Goal: Task Accomplishment & Management: Complete application form

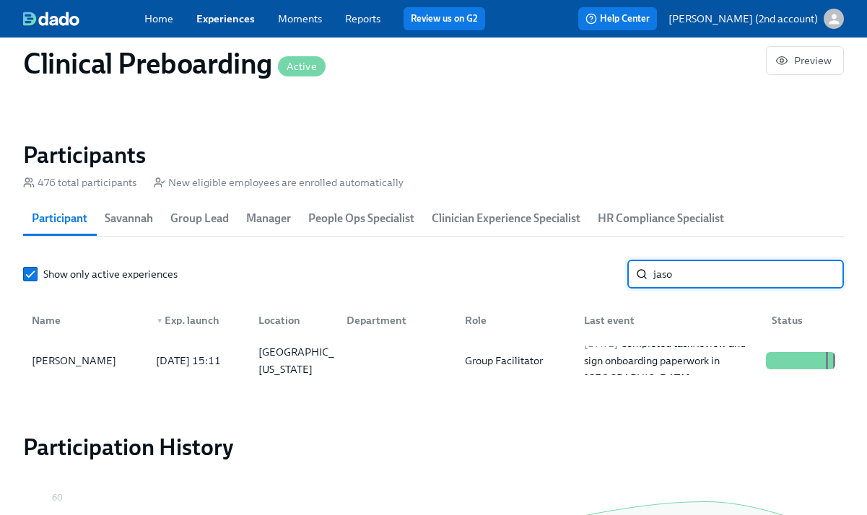
scroll to position [0, 16961]
type input "[PERSON_NAME]"
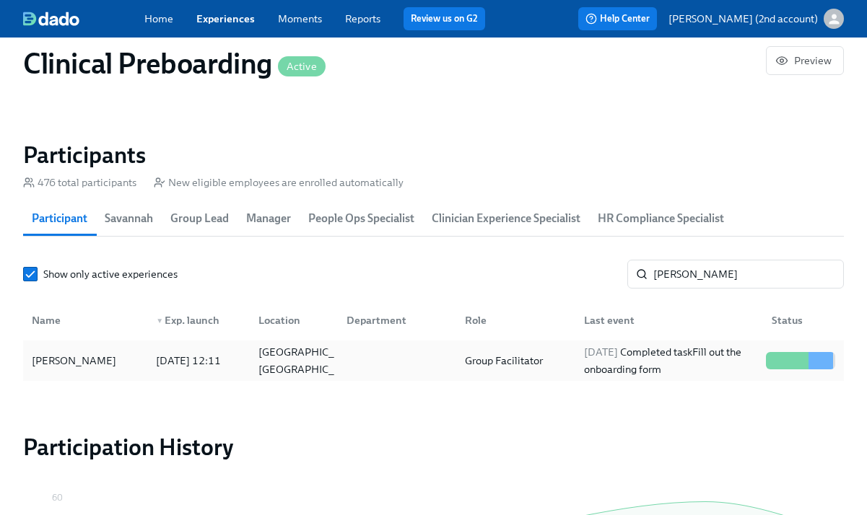
click at [649, 365] on div "[DATE] Completed task Fill out the onboarding form" at bounding box center [669, 361] width 182 height 35
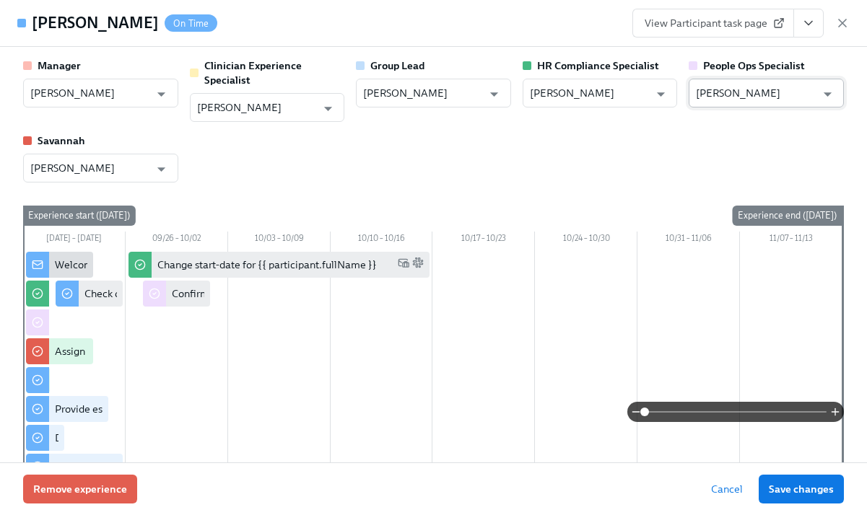
click at [708, 95] on input "[PERSON_NAME]" at bounding box center [756, 93] width 120 height 29
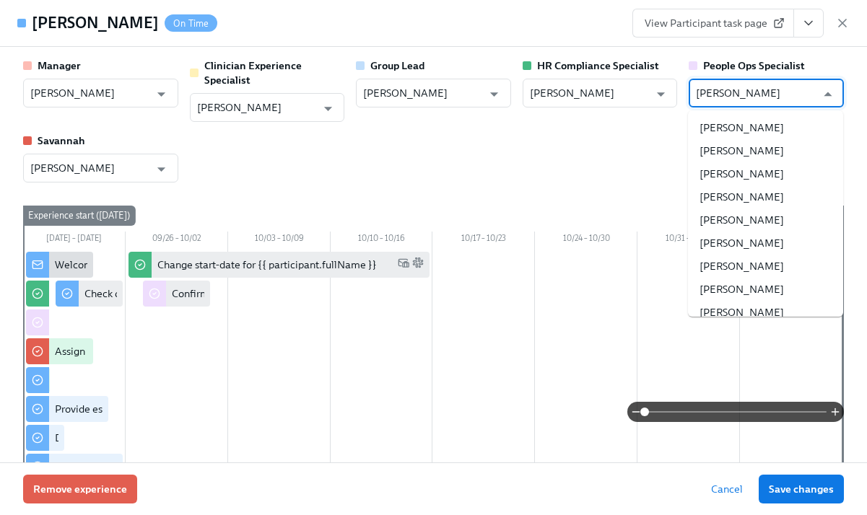
click at [708, 95] on input "[PERSON_NAME]" at bounding box center [756, 93] width 120 height 29
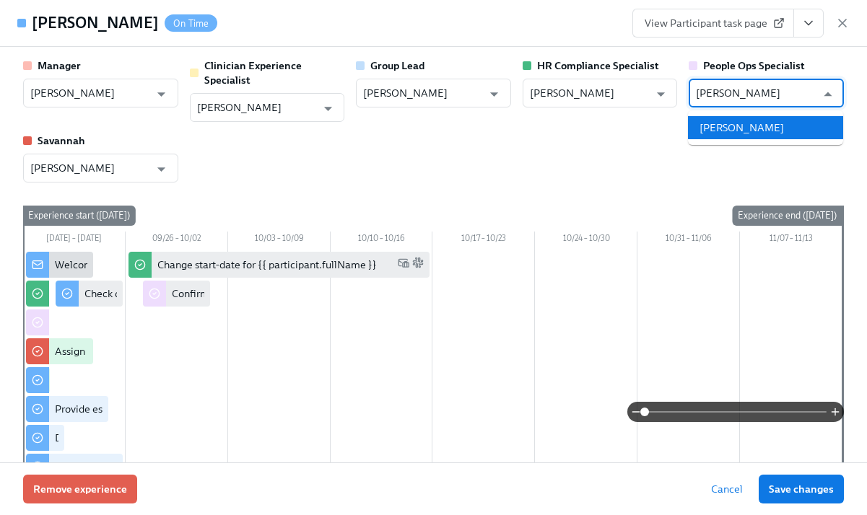
click at [762, 130] on li "[PERSON_NAME]" at bounding box center [765, 127] width 155 height 23
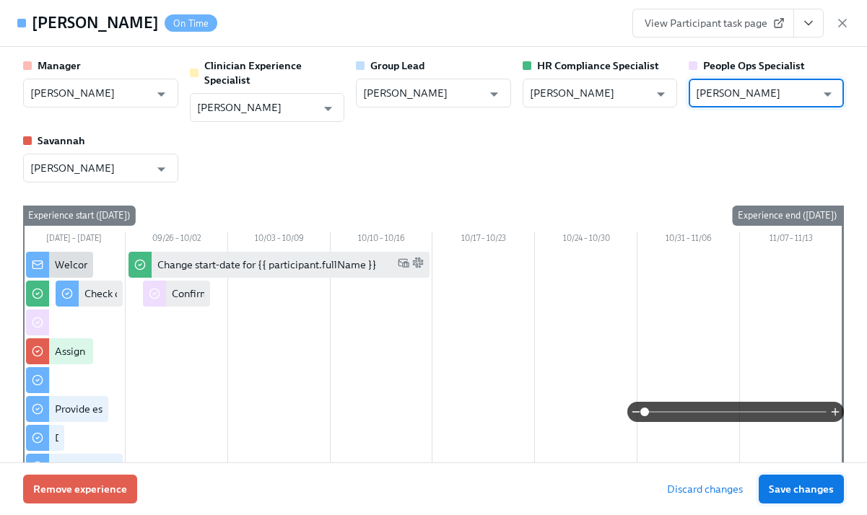
type input "[PERSON_NAME]"
click at [795, 495] on span "Save changes" at bounding box center [801, 489] width 65 height 14
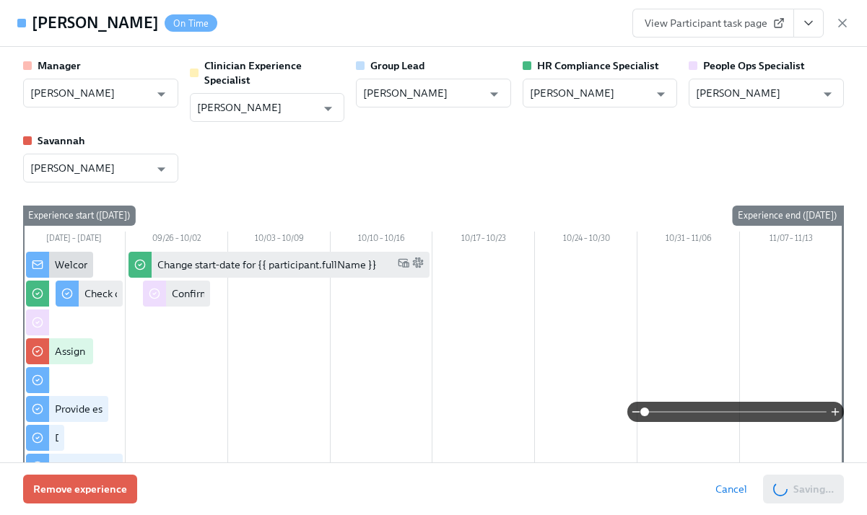
type input "[PERSON_NAME]"
click at [842, 25] on icon "button" at bounding box center [842, 23] width 14 height 14
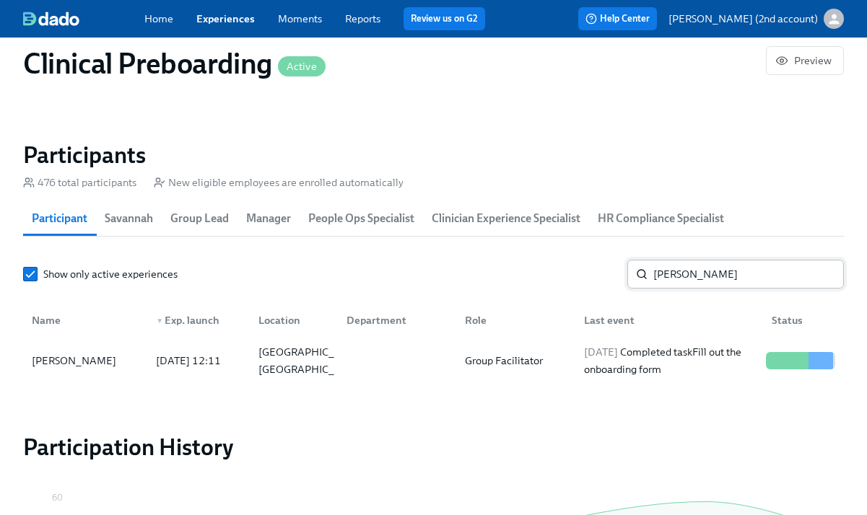
click at [716, 267] on input "[PERSON_NAME]" at bounding box center [748, 274] width 191 height 29
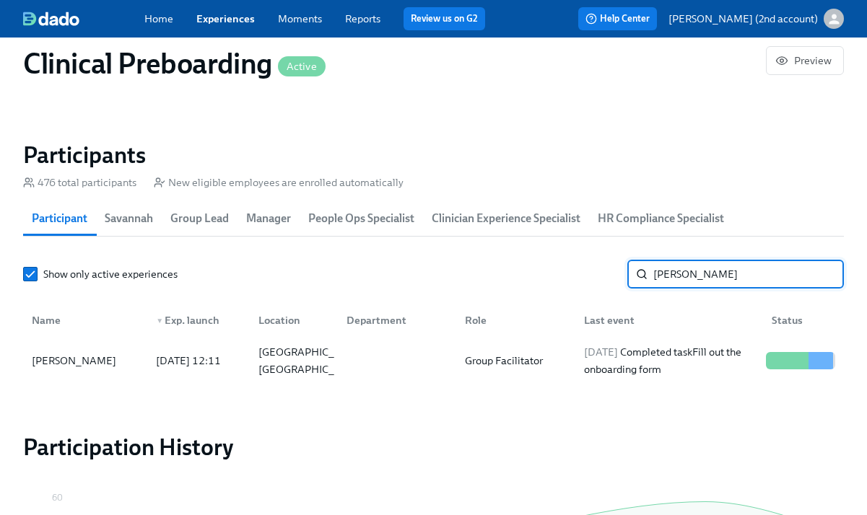
click at [716, 267] on input "[PERSON_NAME]" at bounding box center [748, 274] width 191 height 29
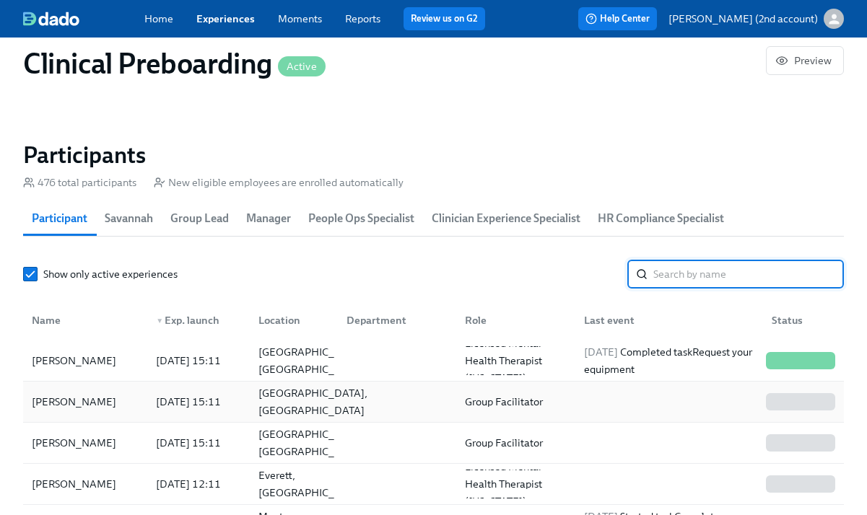
click at [310, 393] on div "[GEOGRAPHIC_DATA], [GEOGRAPHIC_DATA]" at bounding box center [313, 402] width 121 height 35
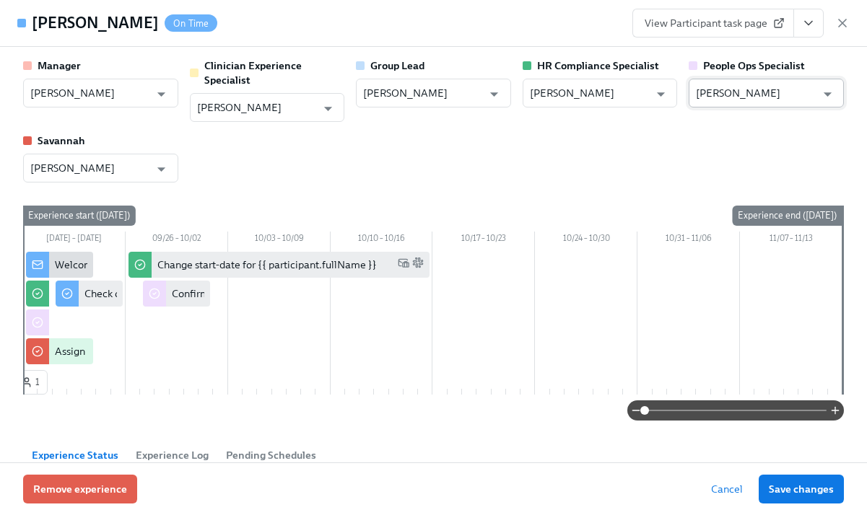
click at [737, 93] on input "[PERSON_NAME]" at bounding box center [756, 93] width 120 height 29
